Goal: Task Accomplishment & Management: Use online tool/utility

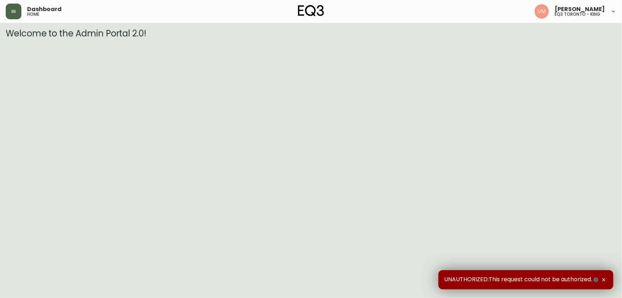
click at [11, 13] on icon "button" at bounding box center [14, 12] width 6 height 6
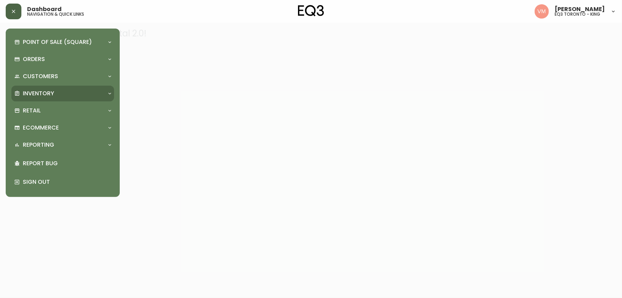
click at [43, 92] on p "Inventory" at bounding box center [38, 93] width 31 height 8
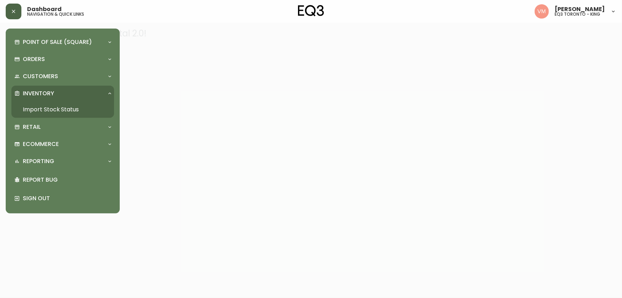
click at [60, 108] on link "Import Stock Status" at bounding box center [62, 109] width 103 height 16
